Goal: Check status: Check status

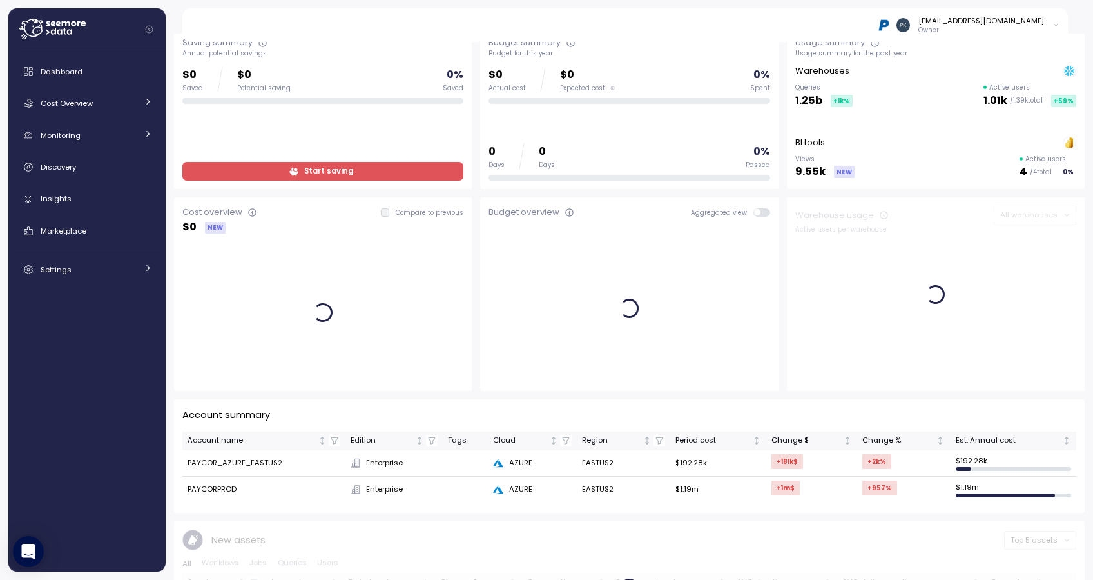
scroll to position [56, 0]
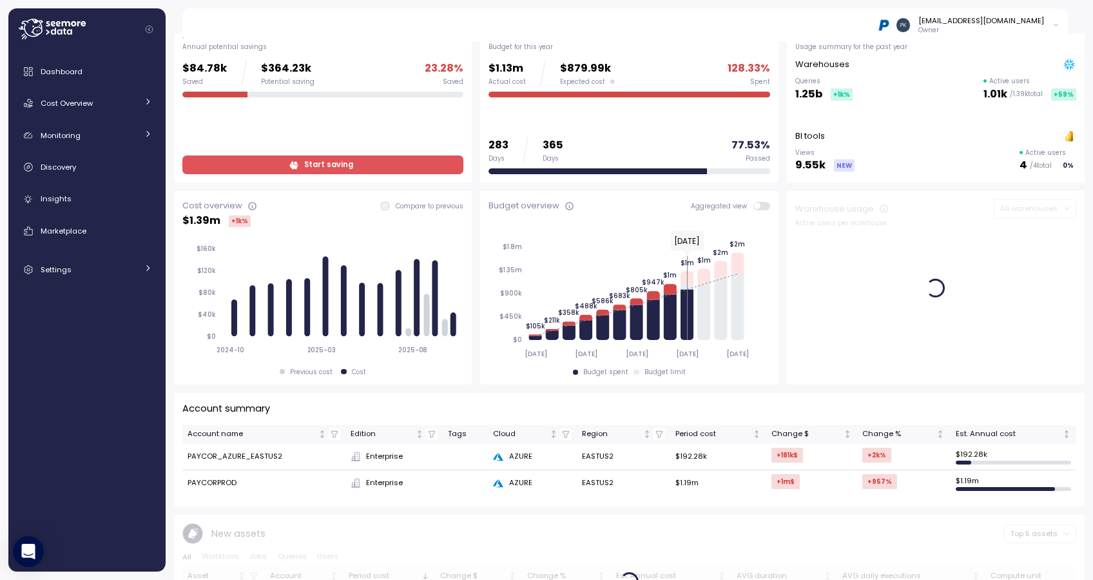
click at [230, 483] on td "PAYCORPROD" at bounding box center [263, 483] width 163 height 26
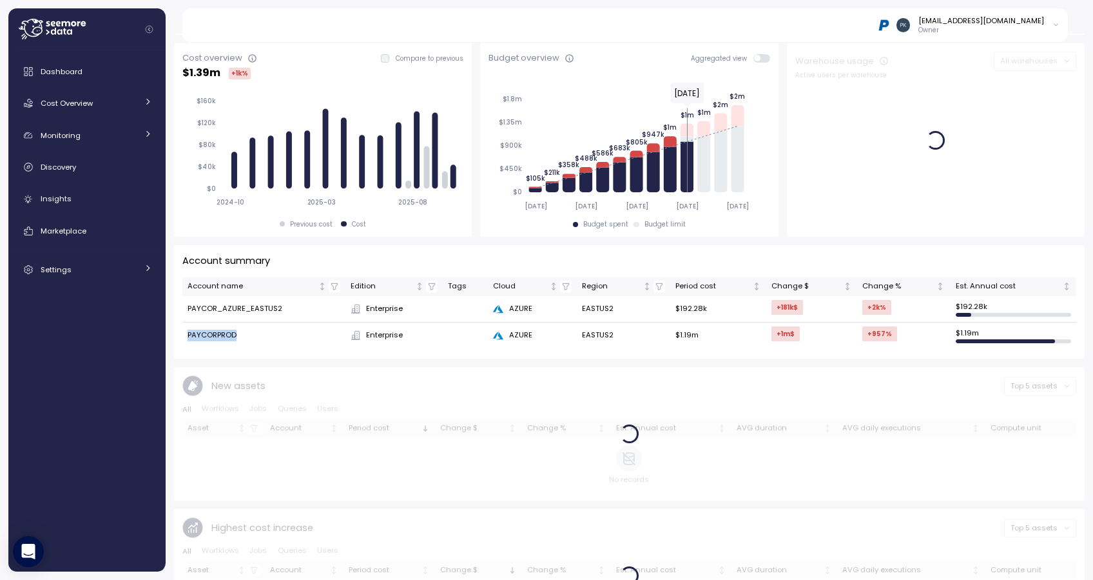
scroll to position [415, 0]
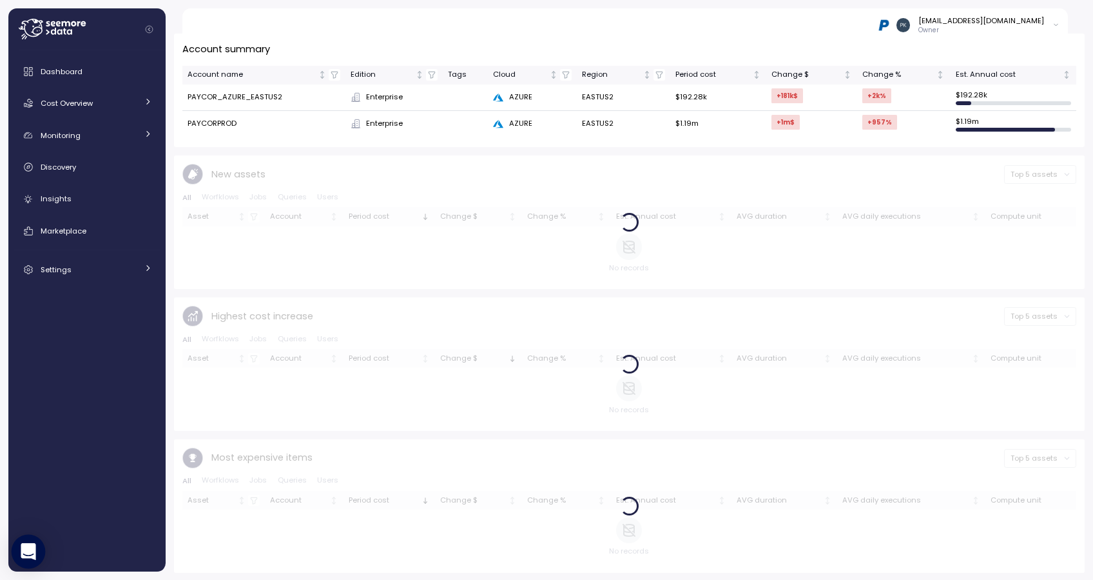
click at [32, 551] on icon "Open Intercom Messenger" at bounding box center [28, 551] width 15 height 17
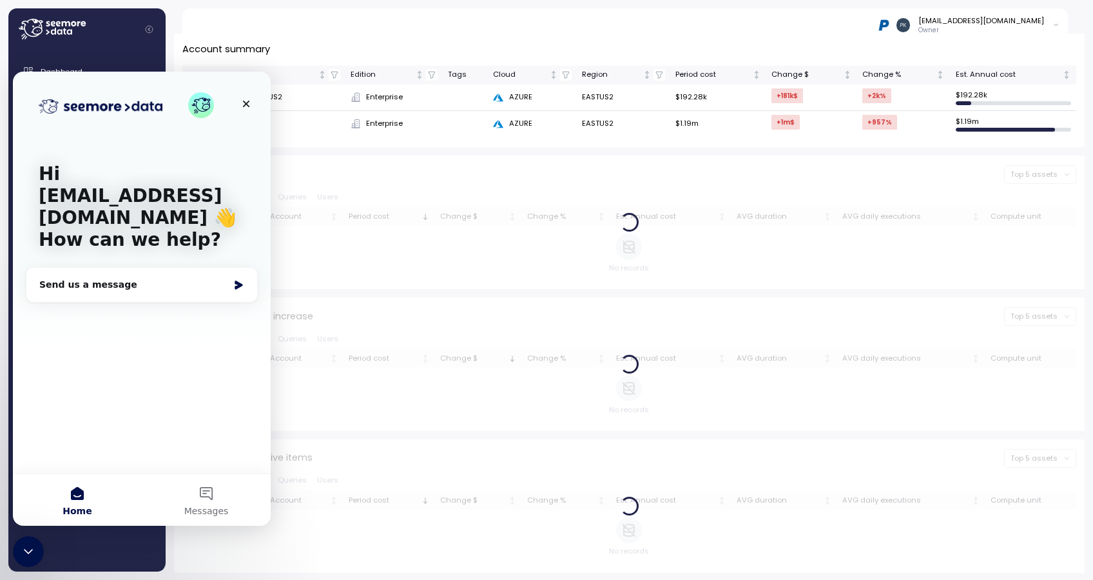
scroll to position [0, 0]
click at [105, 286] on div "Send us a message" at bounding box center [133, 285] width 189 height 14
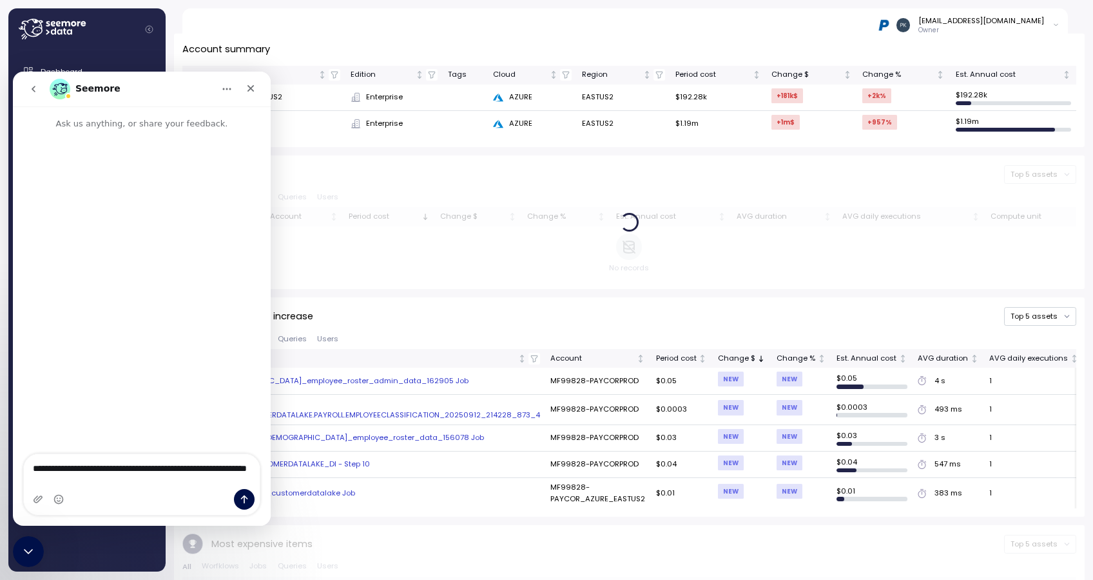
type textarea "**********"
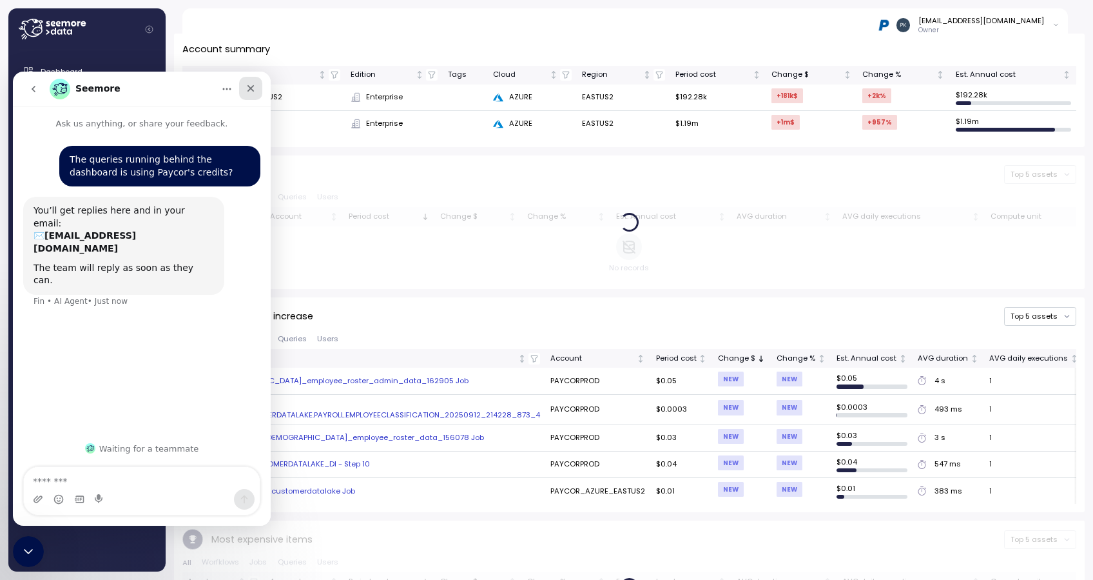
click at [253, 88] on icon "Close" at bounding box center [251, 88] width 10 height 10
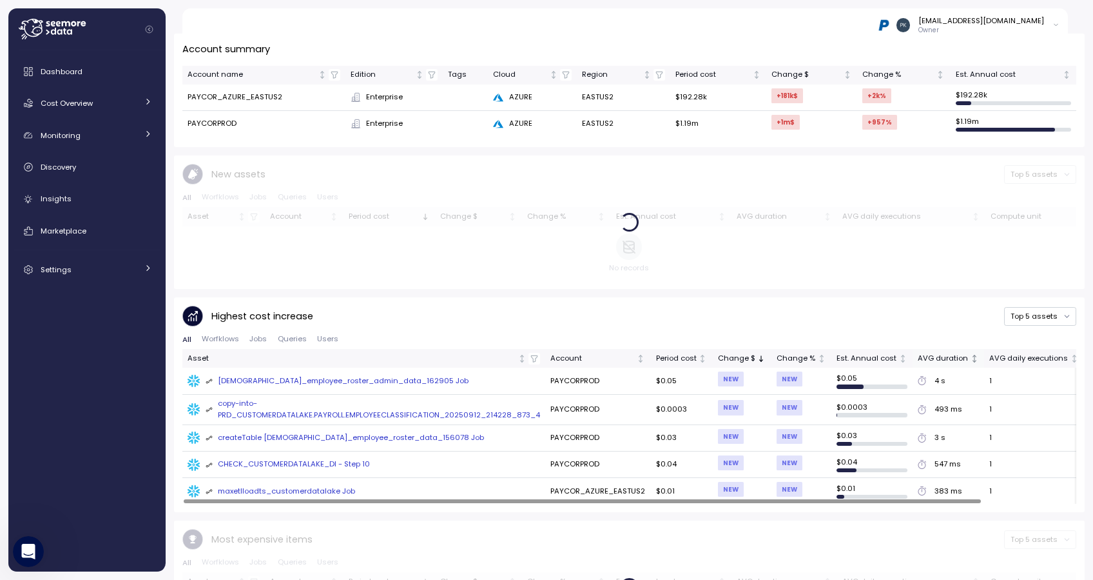
click at [932, 357] on div "AVG duration" at bounding box center [943, 359] width 50 height 12
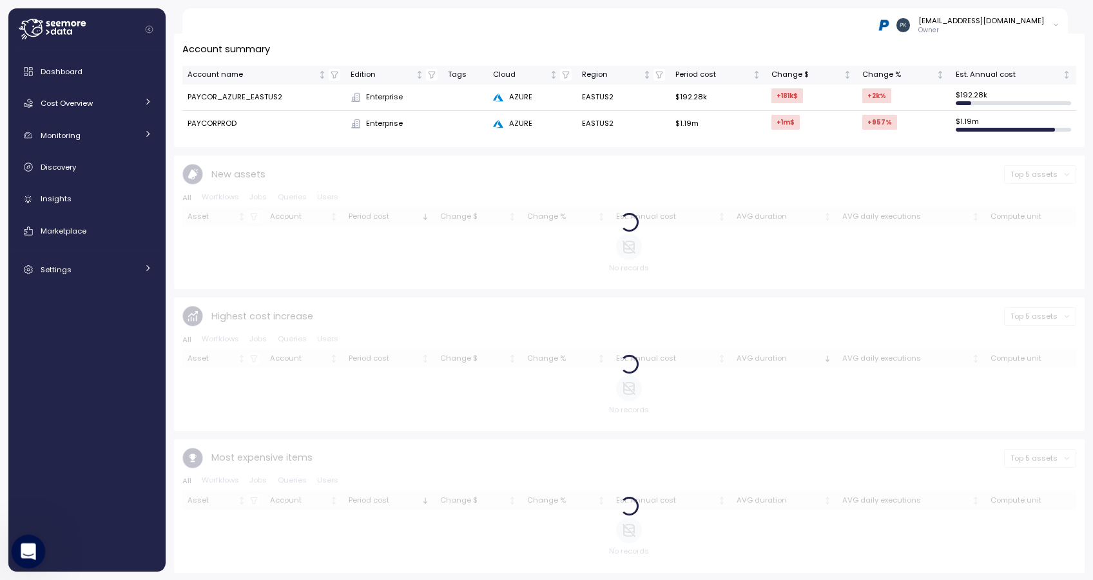
click at [25, 544] on icon "Open Intercom Messenger" at bounding box center [26, 549] width 21 height 21
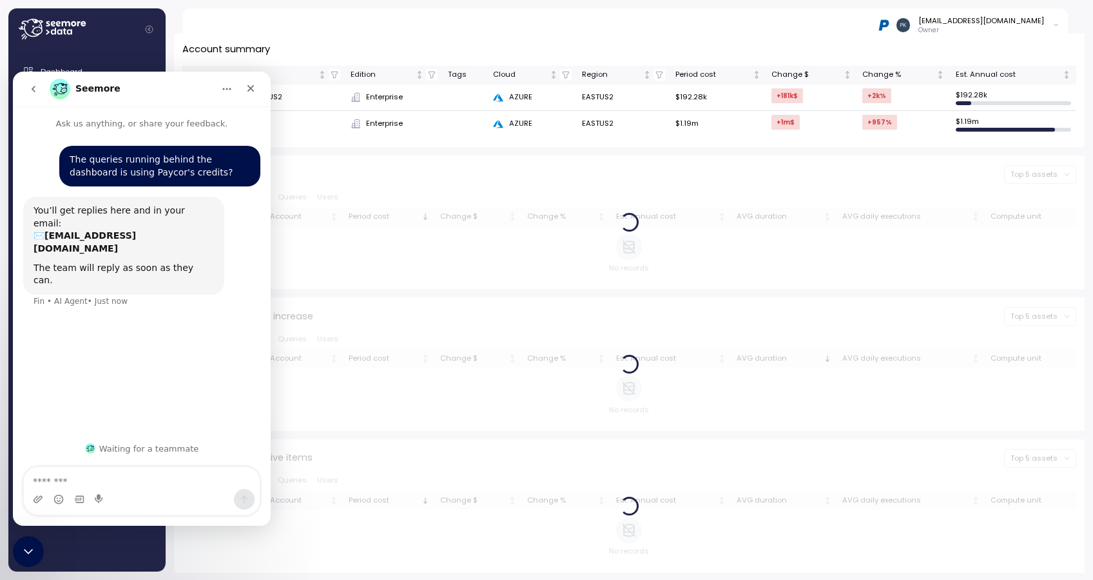
click at [115, 489] on div "Intercom messenger" at bounding box center [142, 499] width 236 height 21
click at [113, 472] on textarea "Message…" at bounding box center [142, 478] width 236 height 22
type textarea "*"
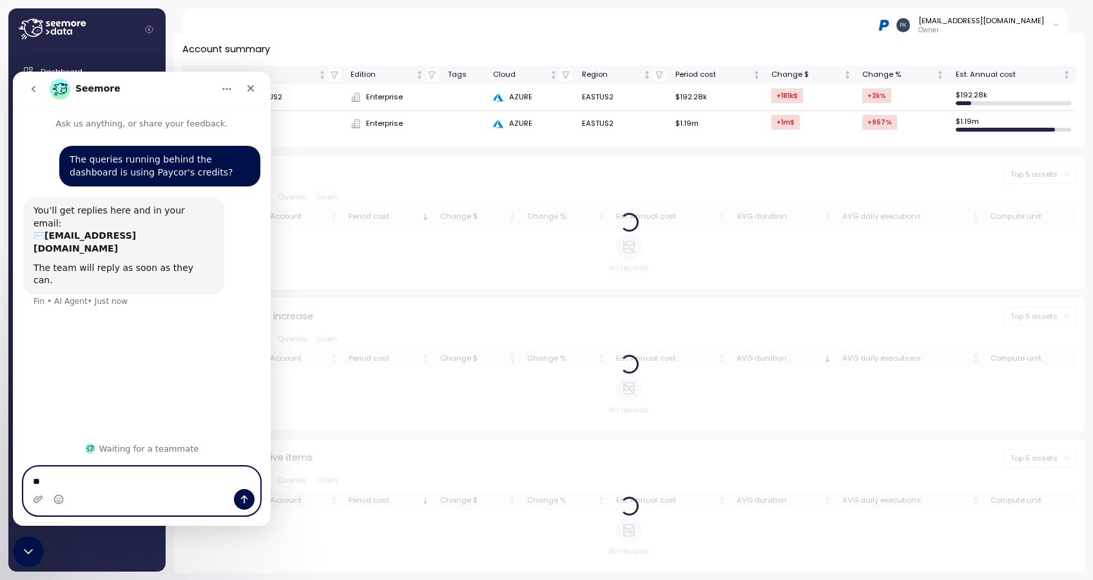
type textarea "*"
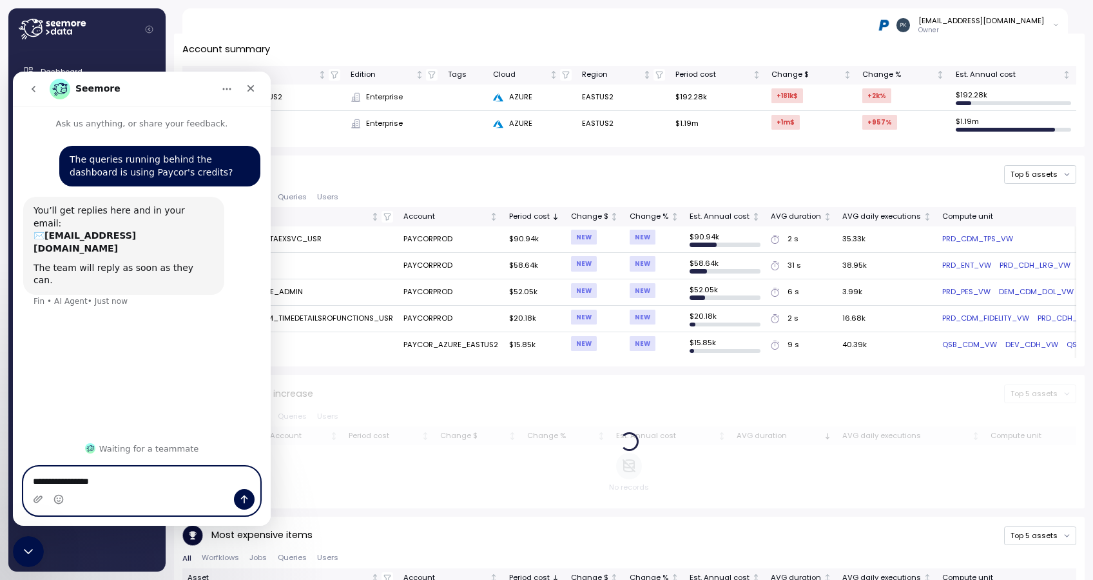
type textarea "**********"
drag, startPoint x: 135, startPoint y: 86, endPoint x: 133, endPoint y: 70, distance: 15.6
click at [133, 72] on html "**********" at bounding box center [142, 299] width 258 height 454
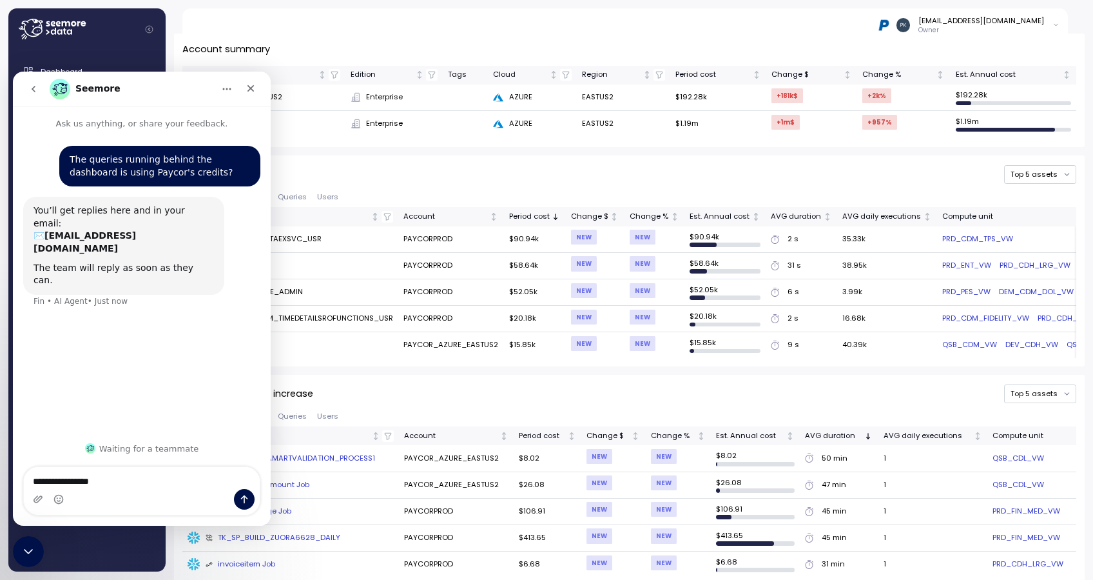
click at [35, 86] on icon "go back" at bounding box center [33, 89] width 10 height 10
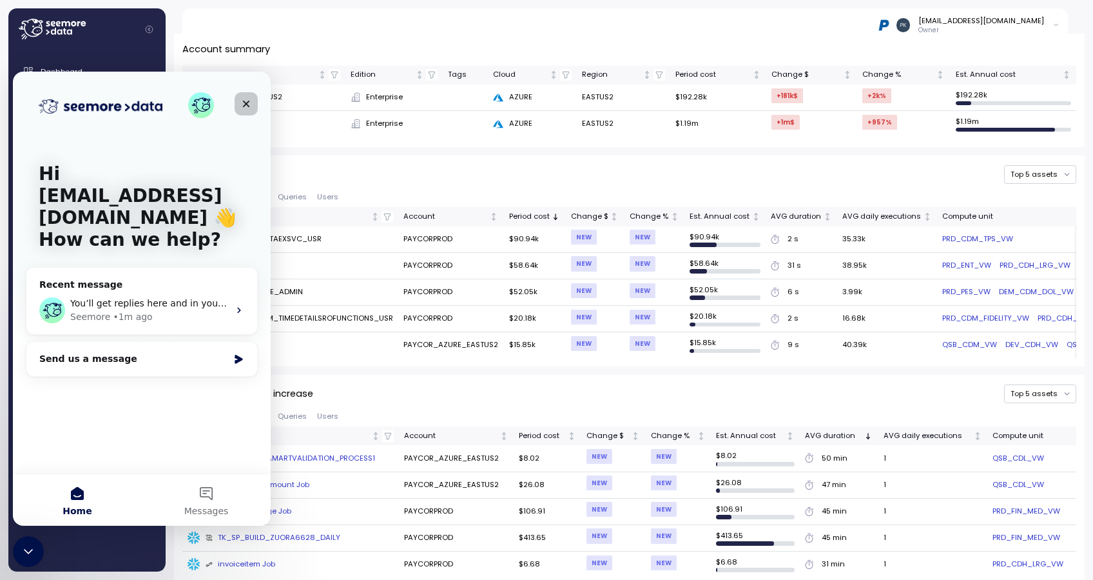
click at [246, 112] on div "Close" at bounding box center [246, 103] width 23 height 23
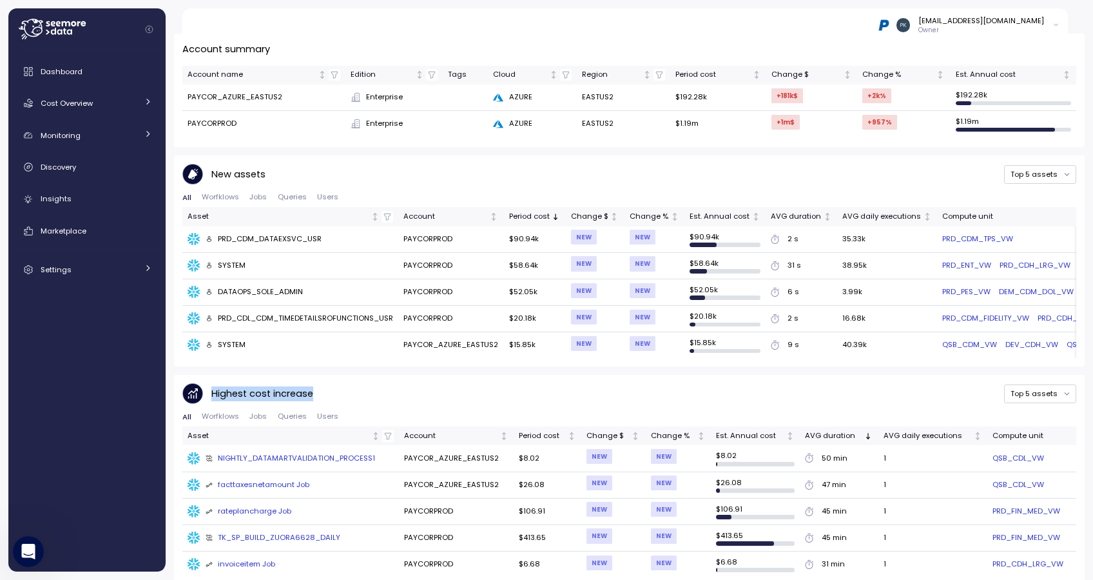
drag, startPoint x: 311, startPoint y: 392, endPoint x: 213, endPoint y: 396, distance: 98.1
click at [213, 396] on p "Highest cost increase" at bounding box center [262, 393] width 102 height 15
copy p "Highest cost increase"
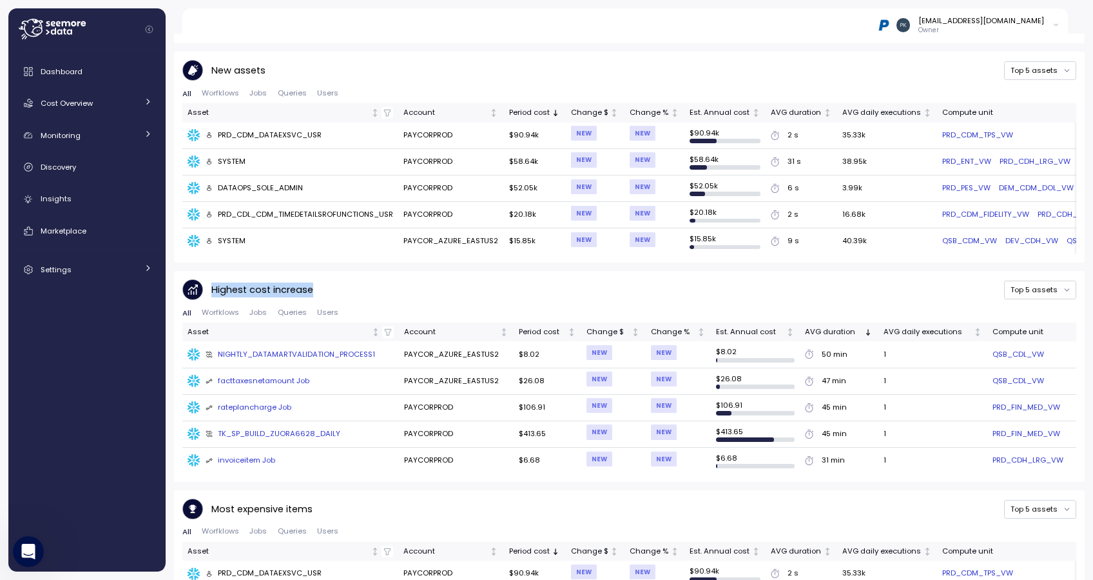
scroll to position [529, 0]
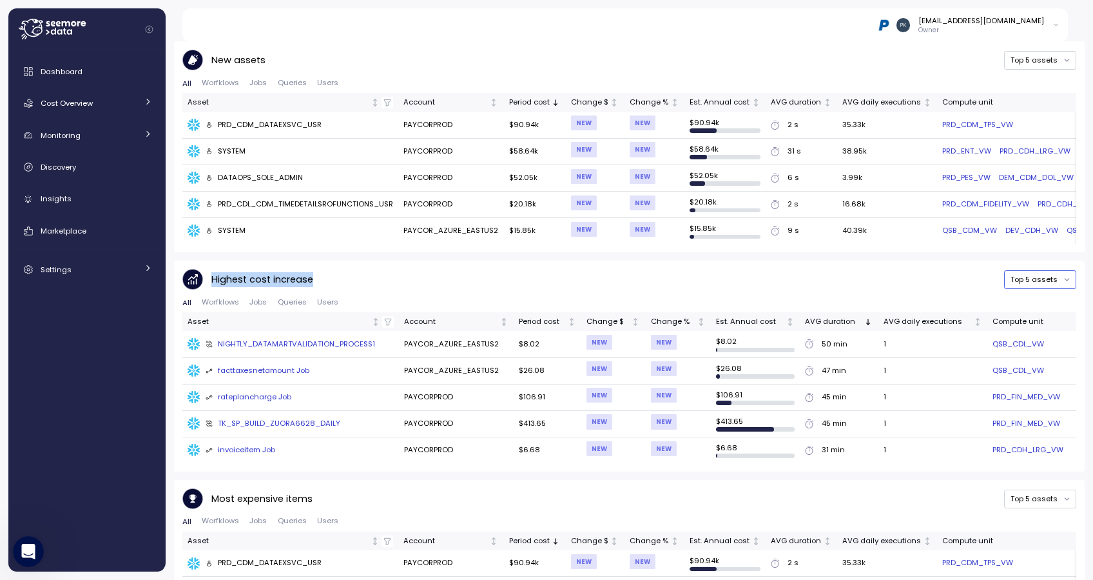
click at [1008, 275] on button "Top 5 assets" at bounding box center [1041, 279] width 72 height 19
click at [928, 275] on div "Highest cost increase Top 5 assets" at bounding box center [629, 279] width 894 height 21
click at [1011, 279] on button "Top 5 assets" at bounding box center [1041, 279] width 72 height 19
click at [1028, 253] on div "Top 50 assets" at bounding box center [1036, 251] width 52 height 10
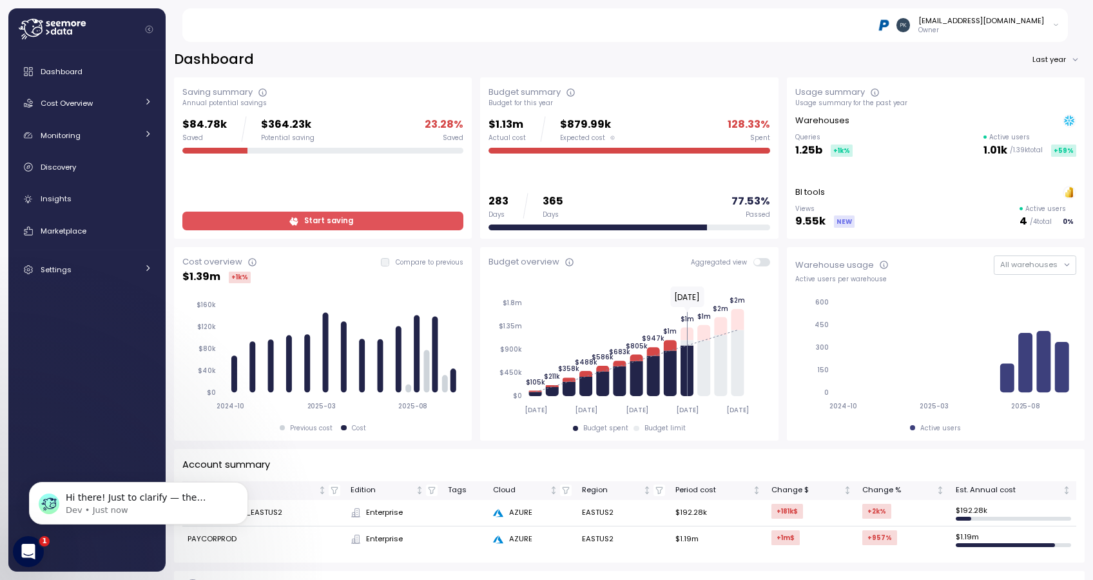
scroll to position [0, 0]
click at [142, 505] on p "Dev • Just now" at bounding box center [149, 510] width 166 height 12
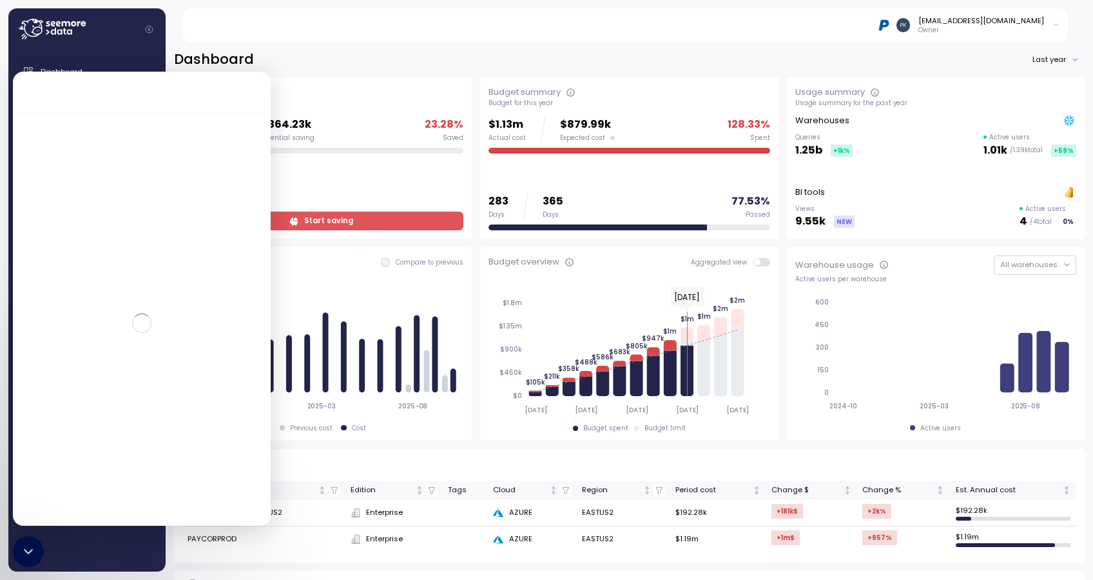
scroll to position [1, 0]
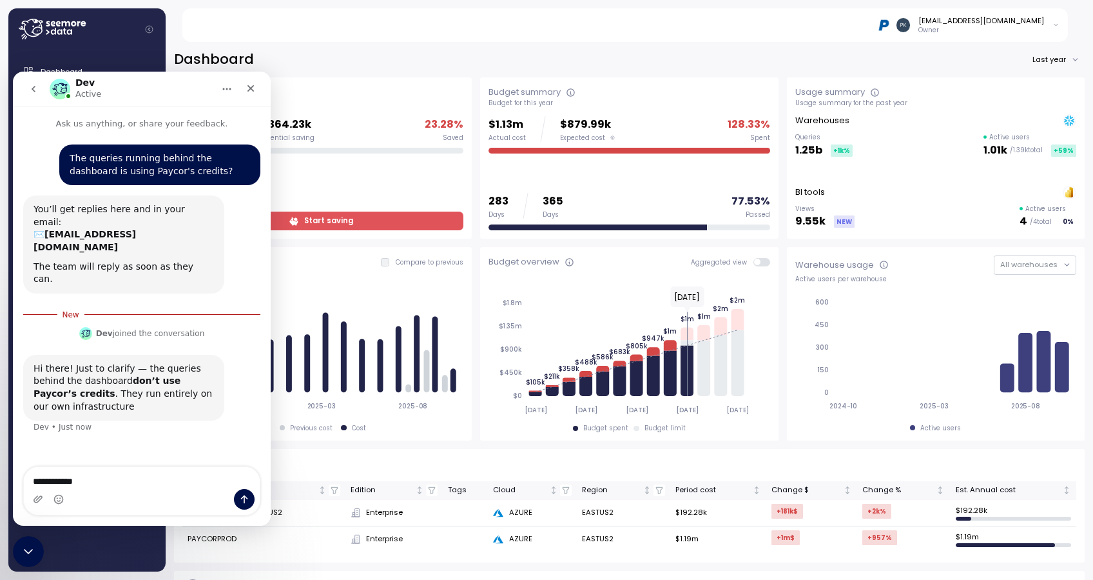
type textarea "**********"
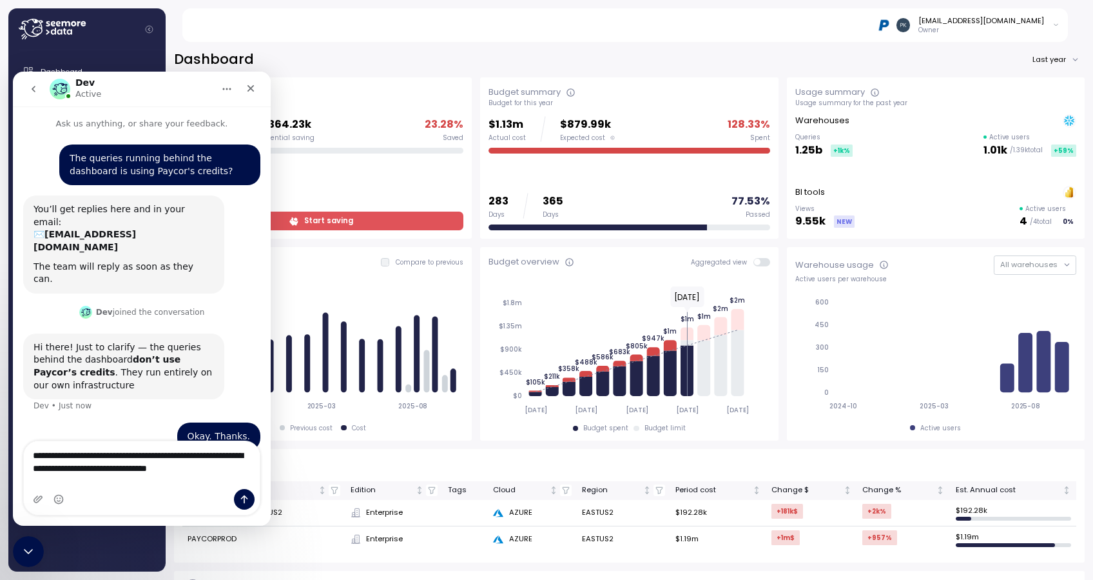
type textarea "**********"
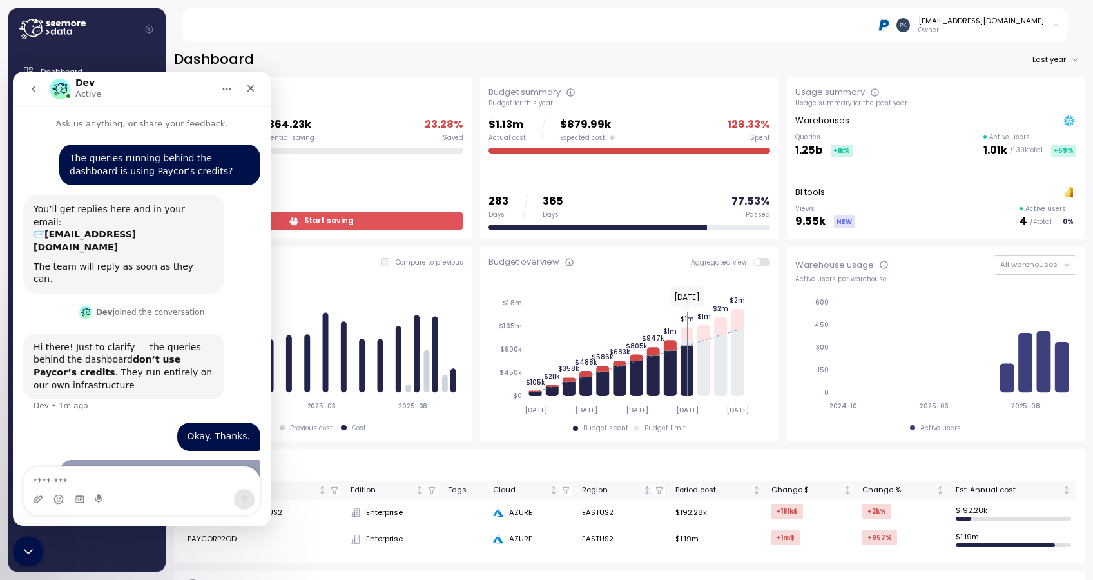
scroll to position [3, 0]
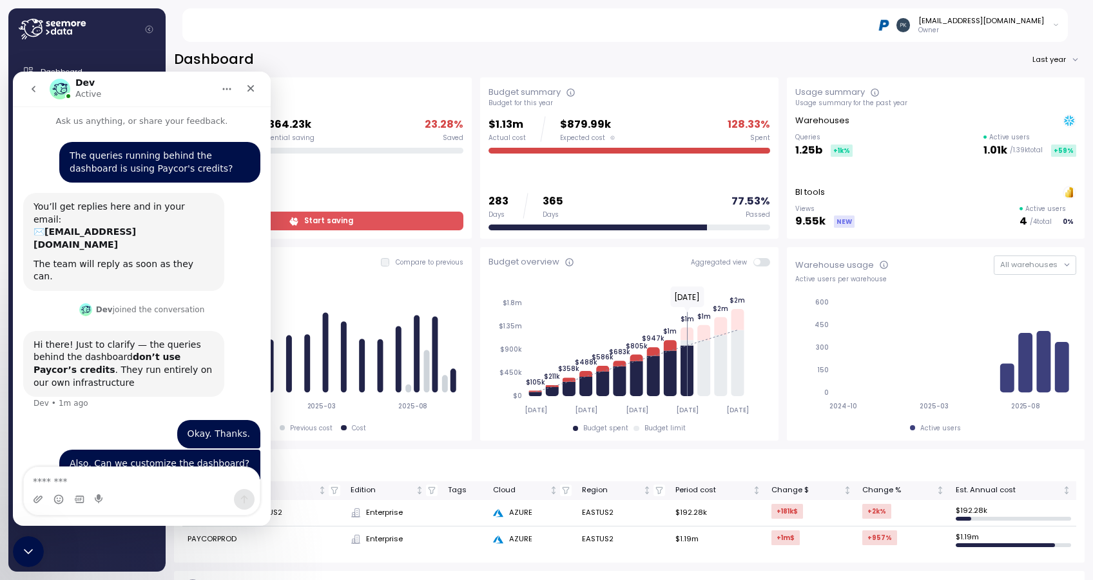
click at [228, 90] on icon "Home" at bounding box center [227, 89] width 10 height 10
click at [184, 90] on div "Dev Active" at bounding box center [132, 89] width 164 height 23
click at [253, 93] on icon "Close" at bounding box center [251, 88] width 10 height 10
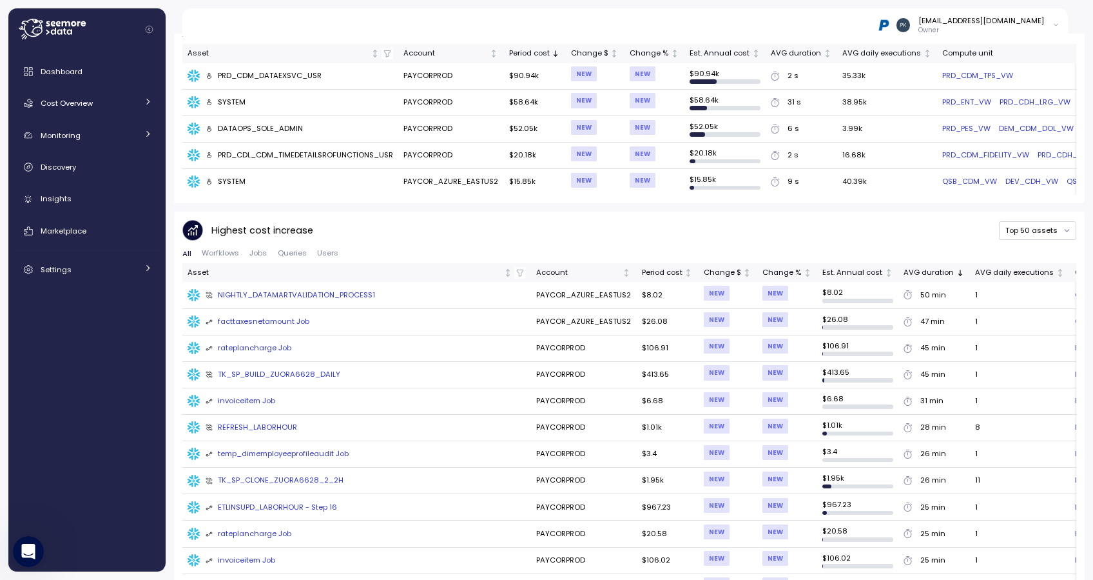
scroll to position [689, 0]
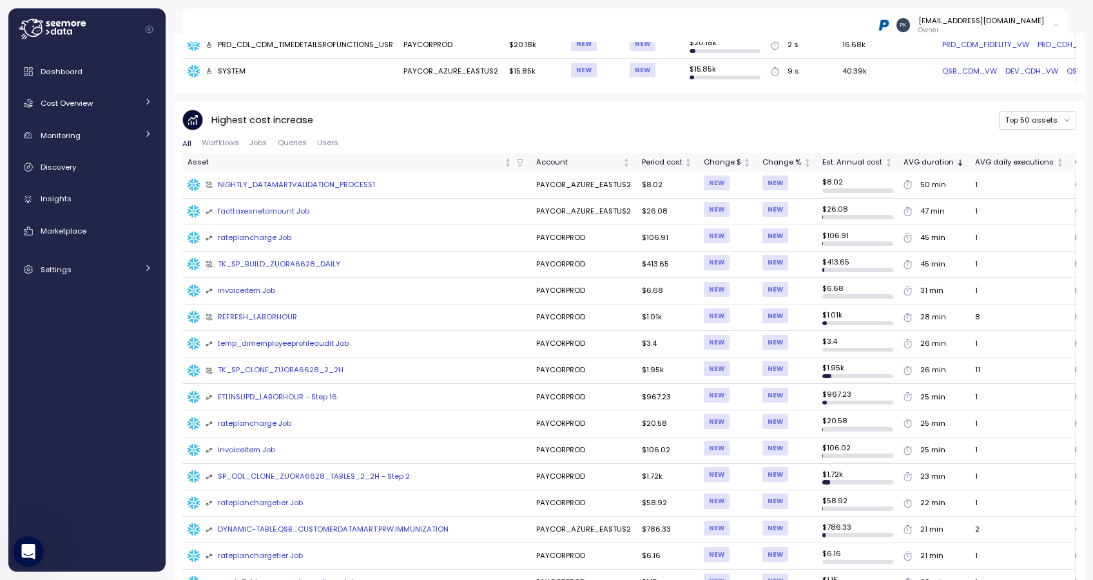
click at [273, 311] on div "REFRESH_LABORHOUR" at bounding box center [252, 317] width 92 height 12
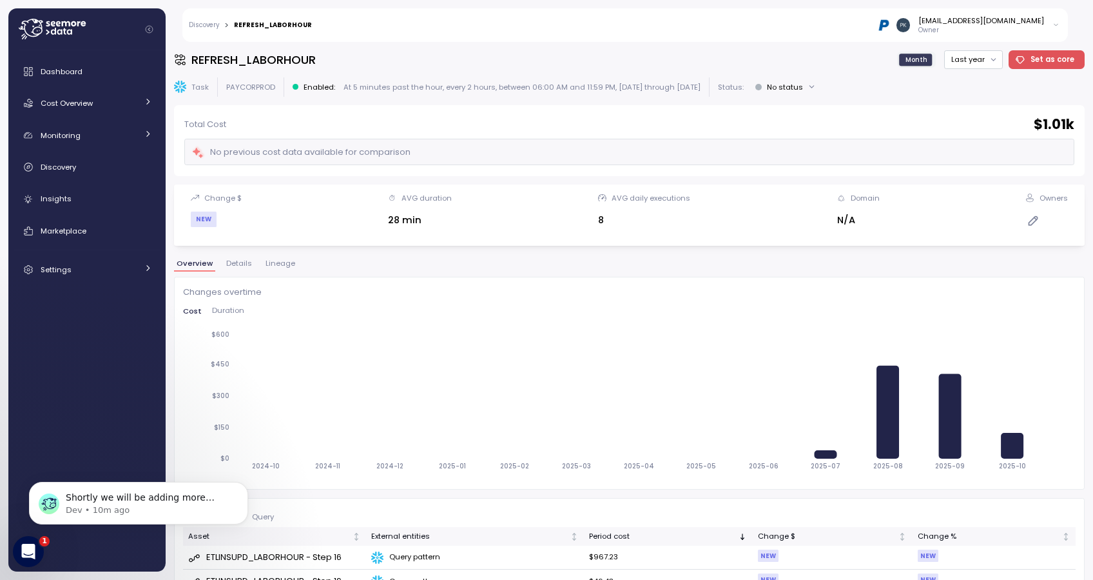
scroll to position [5, 0]
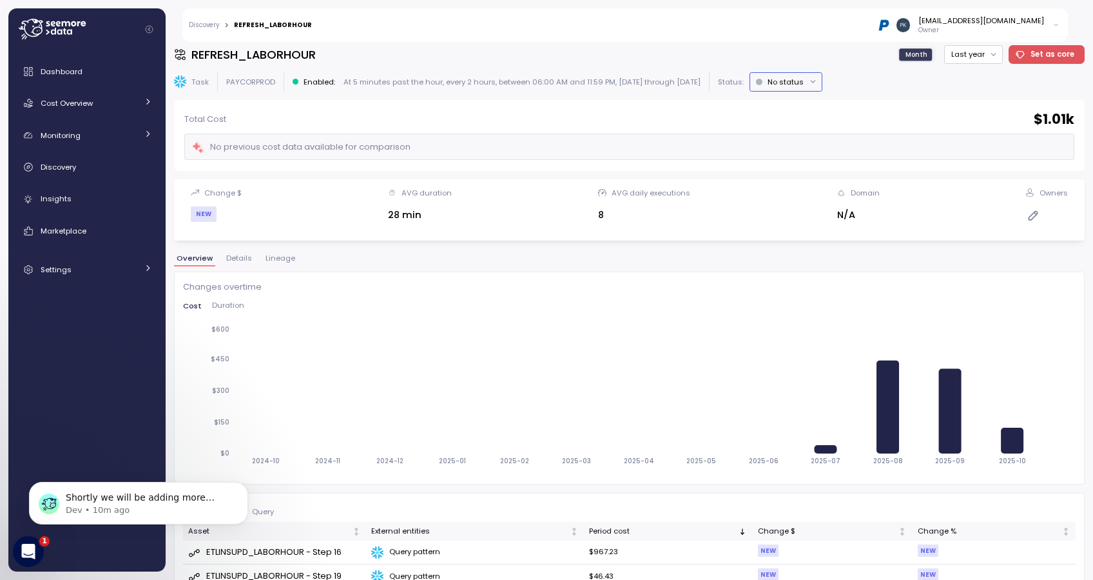
click at [786, 83] on div "No status" at bounding box center [786, 82] width 36 height 10
click at [722, 39] on div "[EMAIL_ADDRESS][DOMAIN_NAME] Owner" at bounding box center [694, 25] width 748 height 34
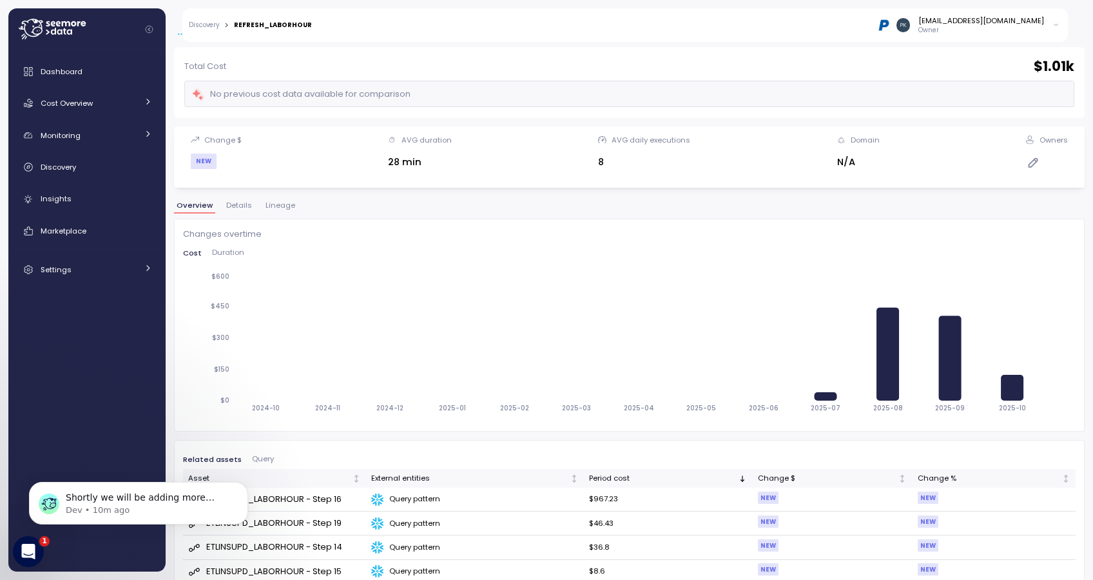
scroll to position [92, 0]
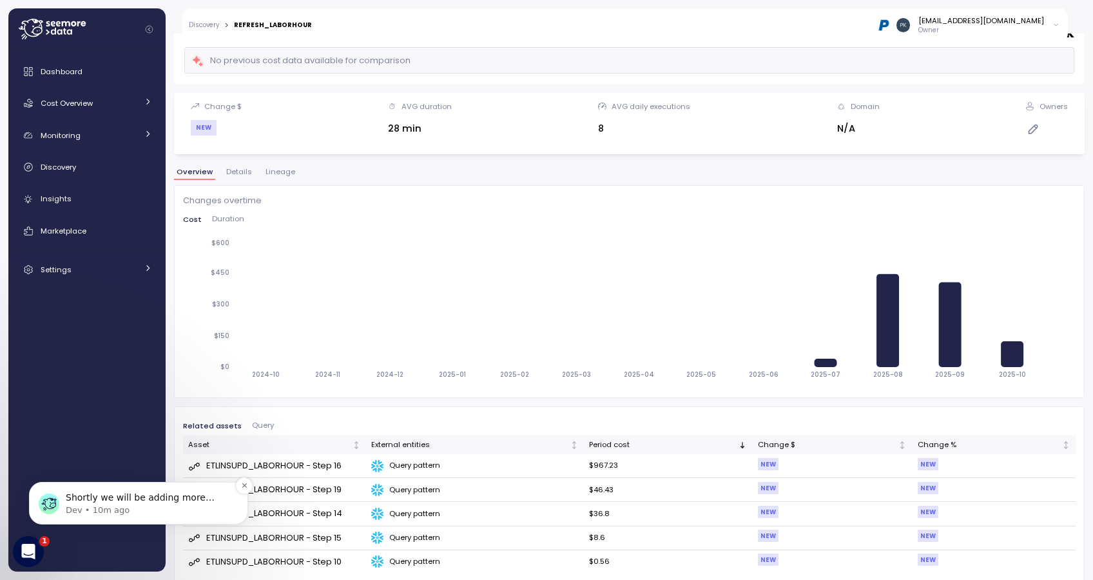
click at [113, 509] on p "Dev • 10m ago" at bounding box center [149, 510] width 166 height 12
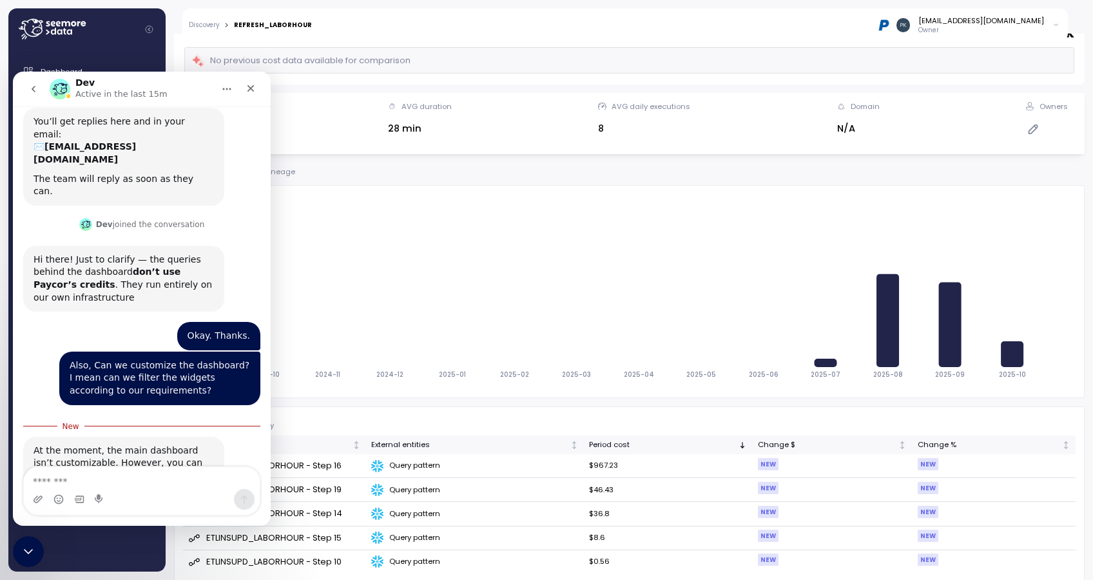
scroll to position [142, 0]
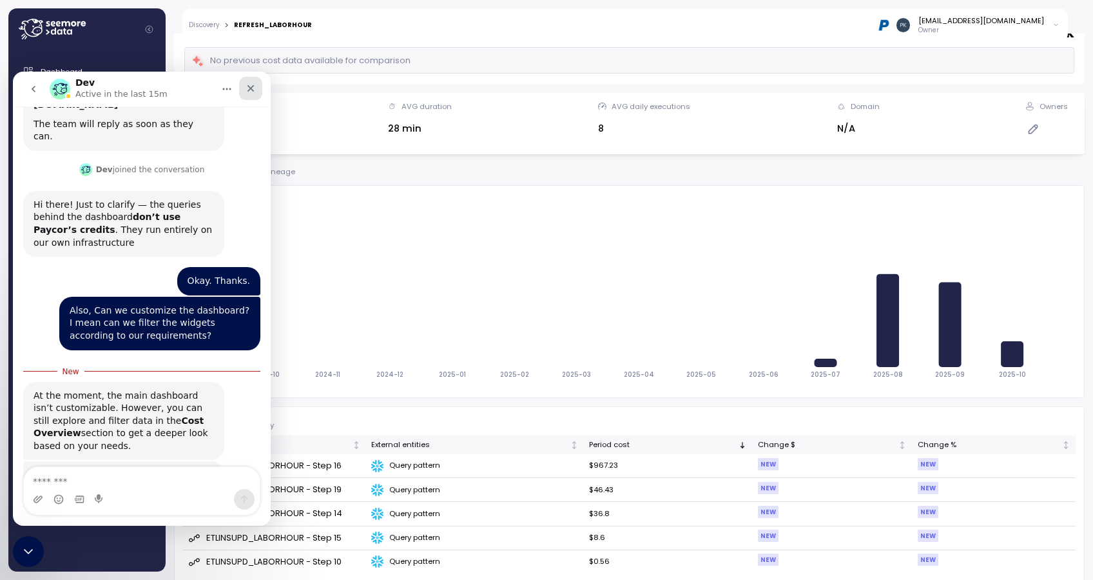
click at [246, 86] on icon "Close" at bounding box center [251, 88] width 10 height 10
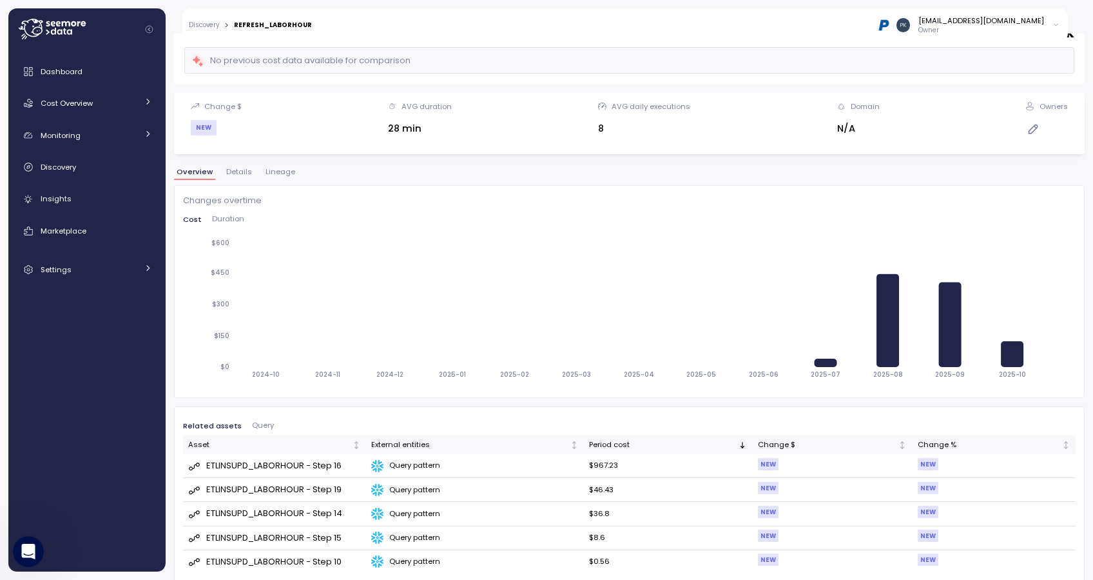
click at [308, 466] on div "ETLINSUPD_LABORHOUR - Step 16" at bounding box center [273, 465] width 135 height 13
